Goal: Find specific page/section: Find specific page/section

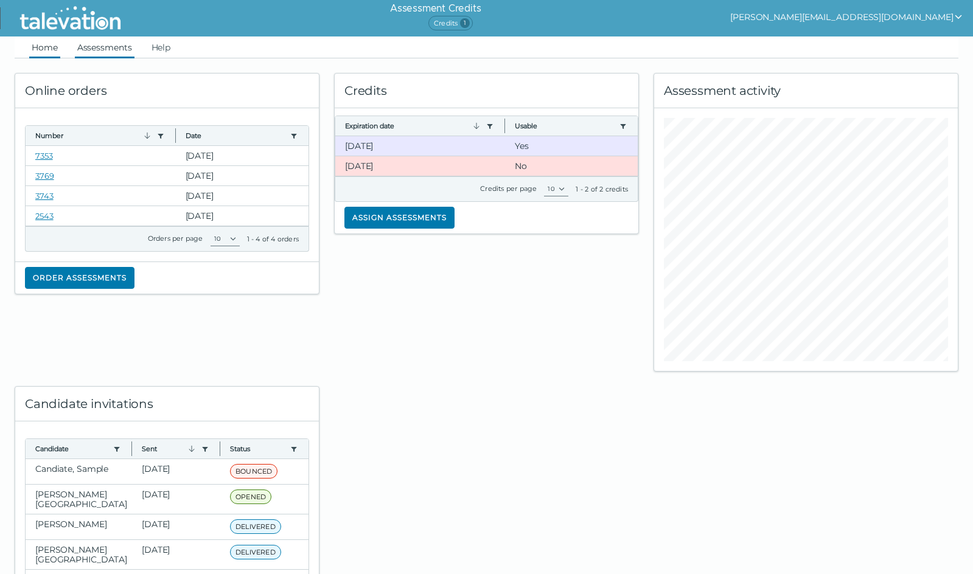
click at [103, 49] on link "Assessments" at bounding box center [105, 47] width 60 height 22
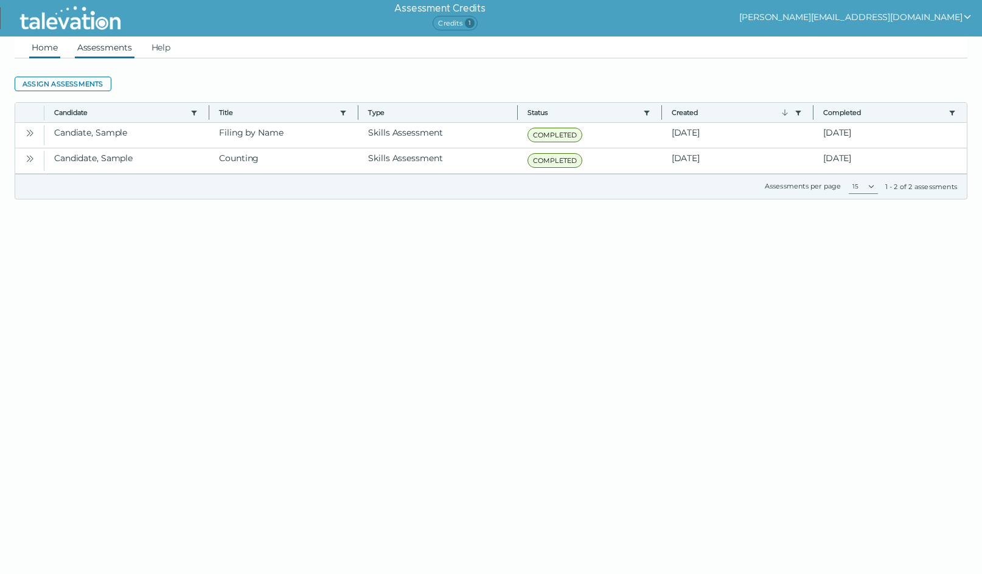
click at [48, 43] on link "Home" at bounding box center [44, 47] width 31 height 22
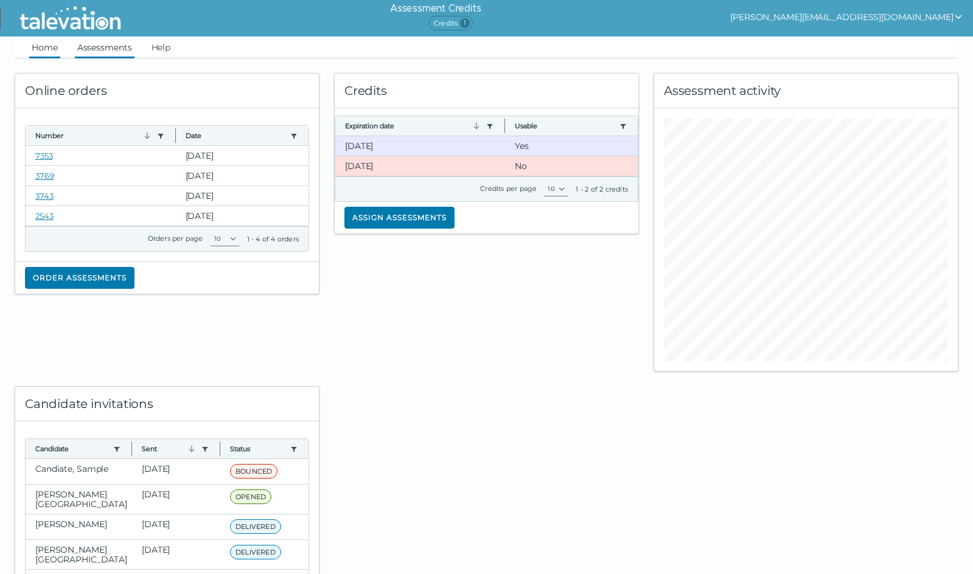
click at [99, 46] on link "Assessments" at bounding box center [105, 47] width 60 height 22
